Goal: Navigation & Orientation: Find specific page/section

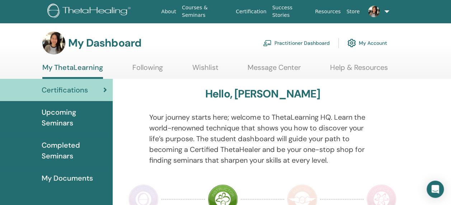
click at [63, 117] on span "Upcoming Seminars" at bounding box center [74, 118] width 65 height 22
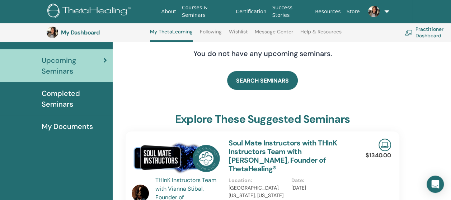
scroll to position [55, 0]
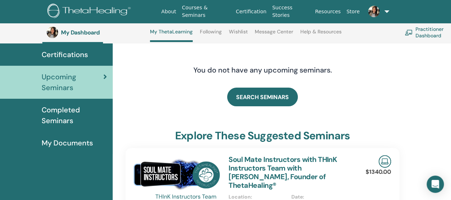
click at [82, 108] on span "Completed Seminars" at bounding box center [74, 115] width 65 height 22
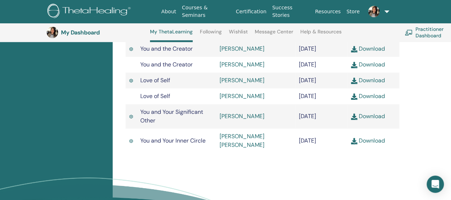
scroll to position [341, 0]
